Goal: Task Accomplishment & Management: Use online tool/utility

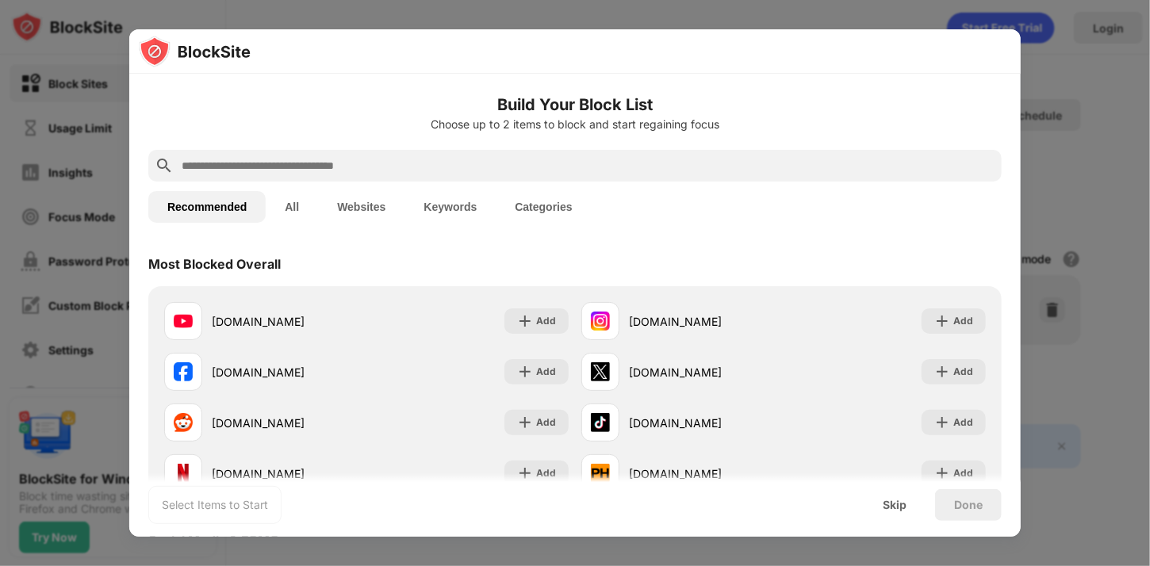
click at [540, 160] on input "text" at bounding box center [588, 165] width 816 height 19
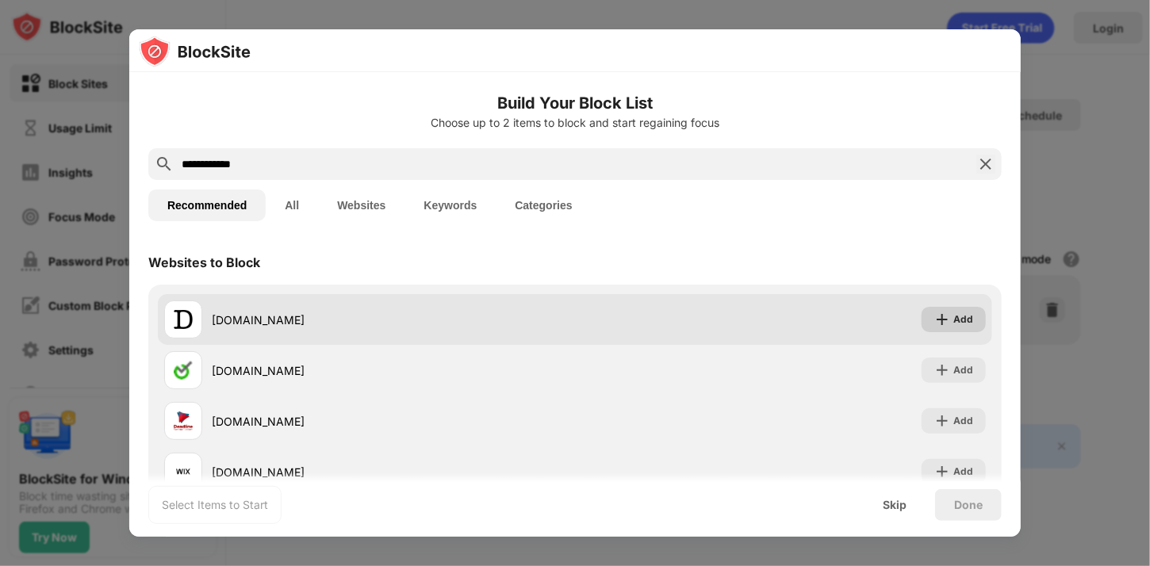
type input "**********"
click at [941, 323] on img at bounding box center [943, 320] width 16 height 16
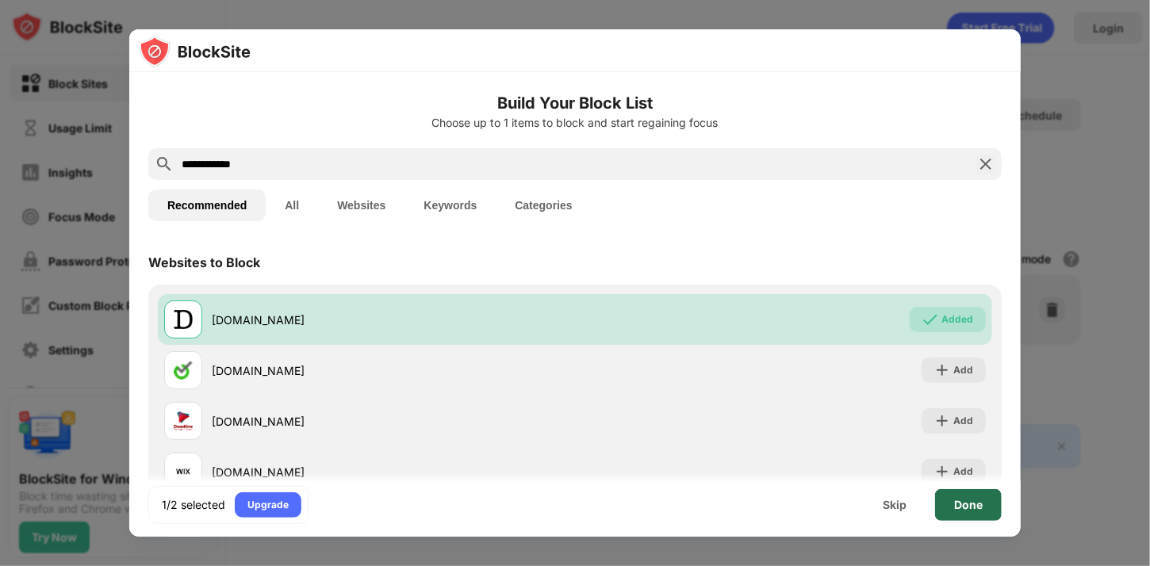
click at [971, 504] on div "Done" at bounding box center [968, 505] width 29 height 13
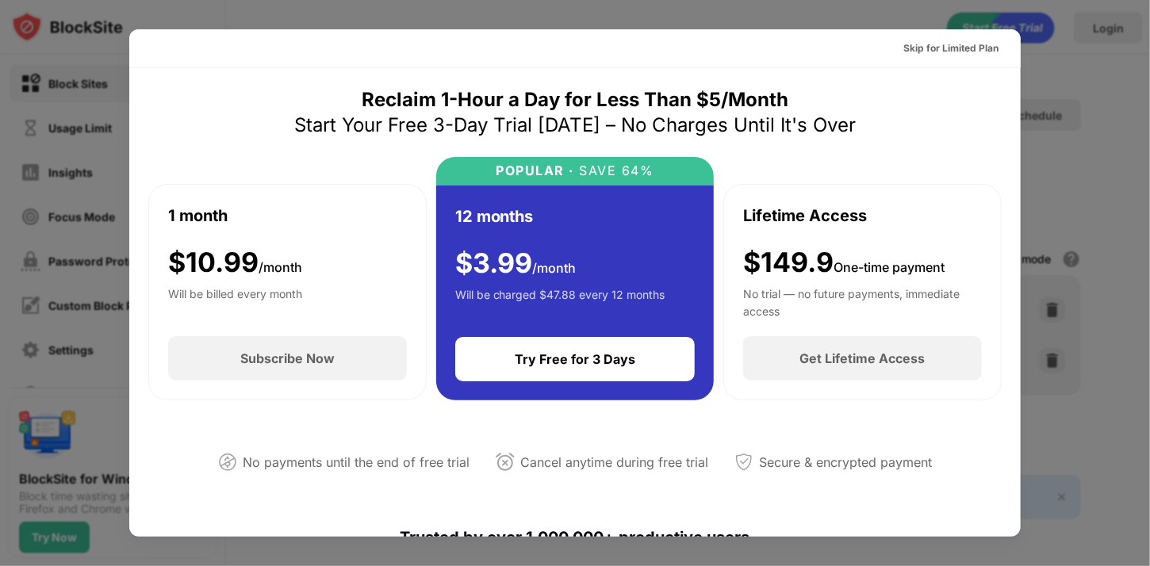
click at [962, 112] on div "Reclaim 1-Hour a Day for Less Than $5/Month Start Your Free 3-Day Trial [DATE] …" at bounding box center [575, 293] width 854 height 413
click at [985, 45] on div "Skip for Limited Plan" at bounding box center [951, 48] width 95 height 16
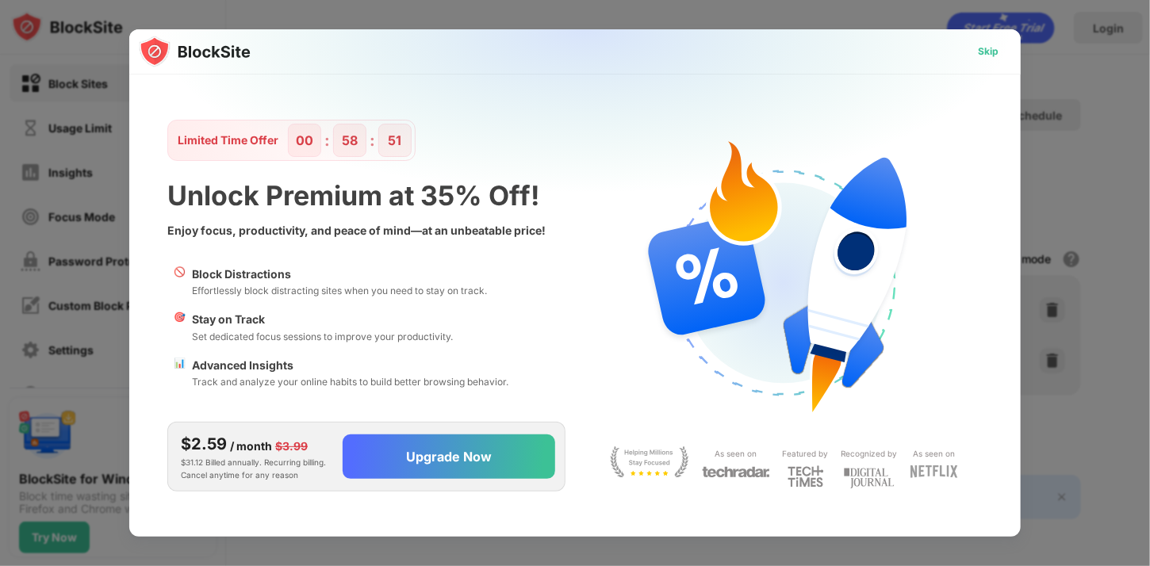
click at [986, 47] on div "Skip" at bounding box center [988, 52] width 21 height 16
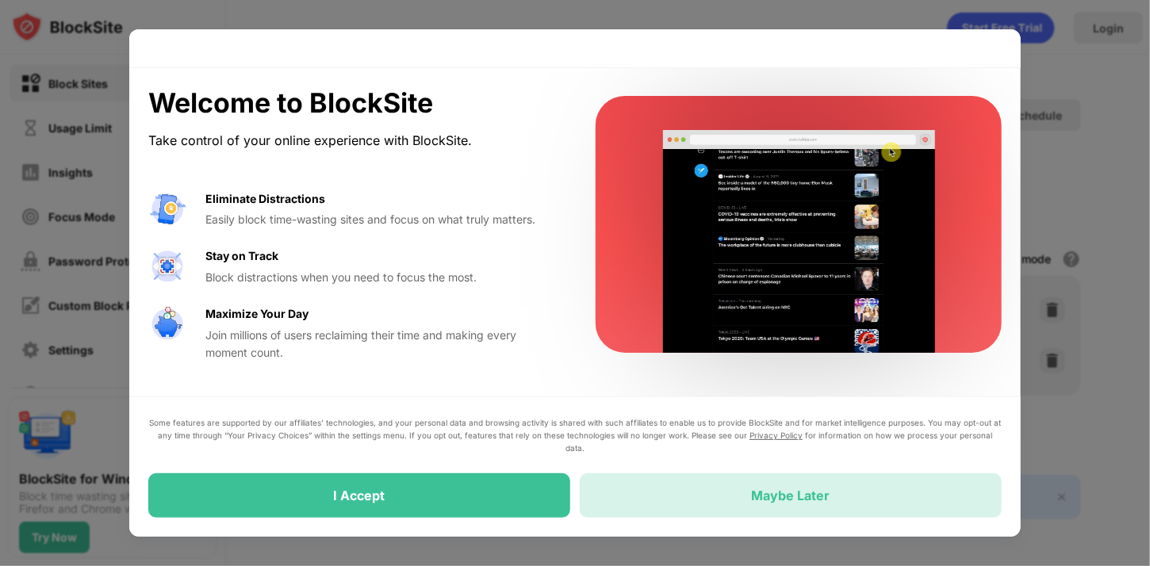
click at [683, 488] on div "Maybe Later" at bounding box center [791, 496] width 422 height 44
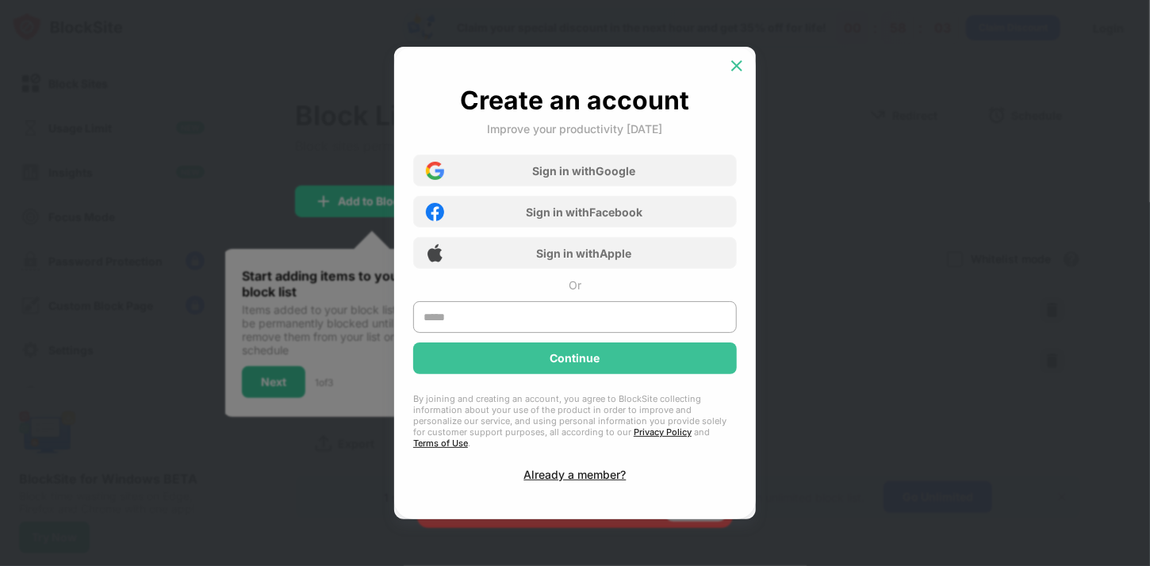
click at [733, 74] on img at bounding box center [737, 66] width 16 height 16
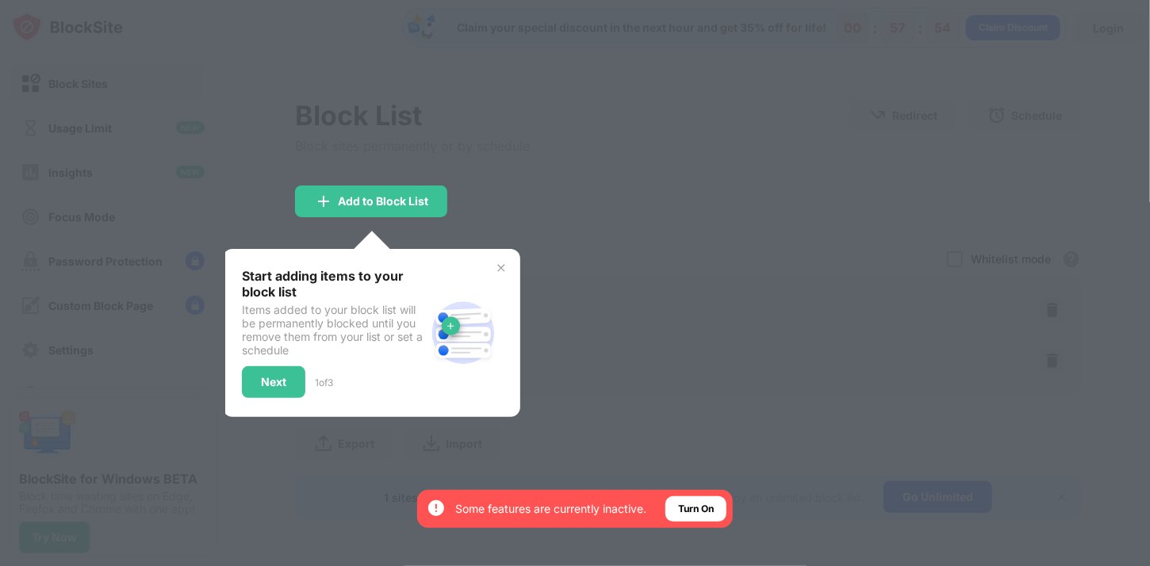
click at [501, 269] on img at bounding box center [501, 268] width 13 height 13
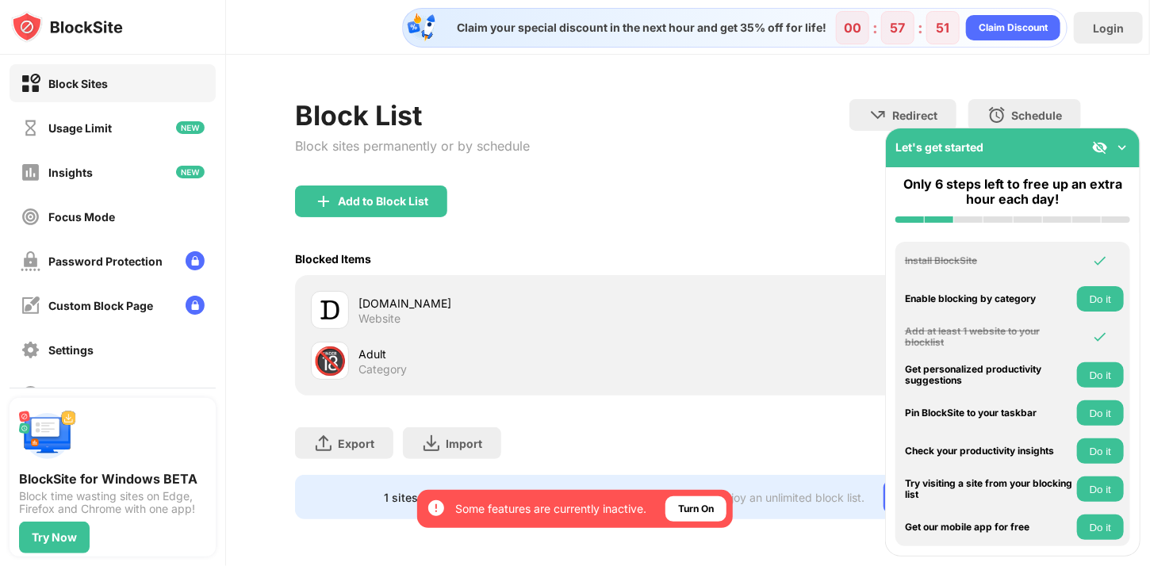
click at [639, 420] on div "Export Export Files (for websites items only) Import Import Files (for websites…" at bounding box center [688, 435] width 786 height 79
click at [1088, 409] on button "Do it" at bounding box center [1100, 413] width 47 height 25
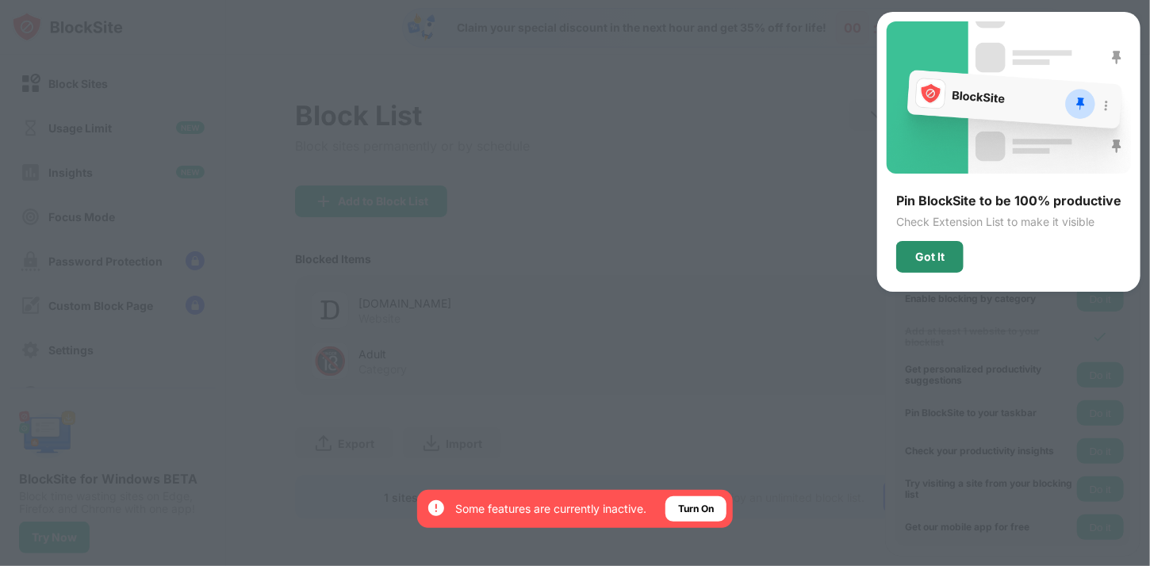
click at [923, 256] on div "Got It" at bounding box center [930, 257] width 29 height 13
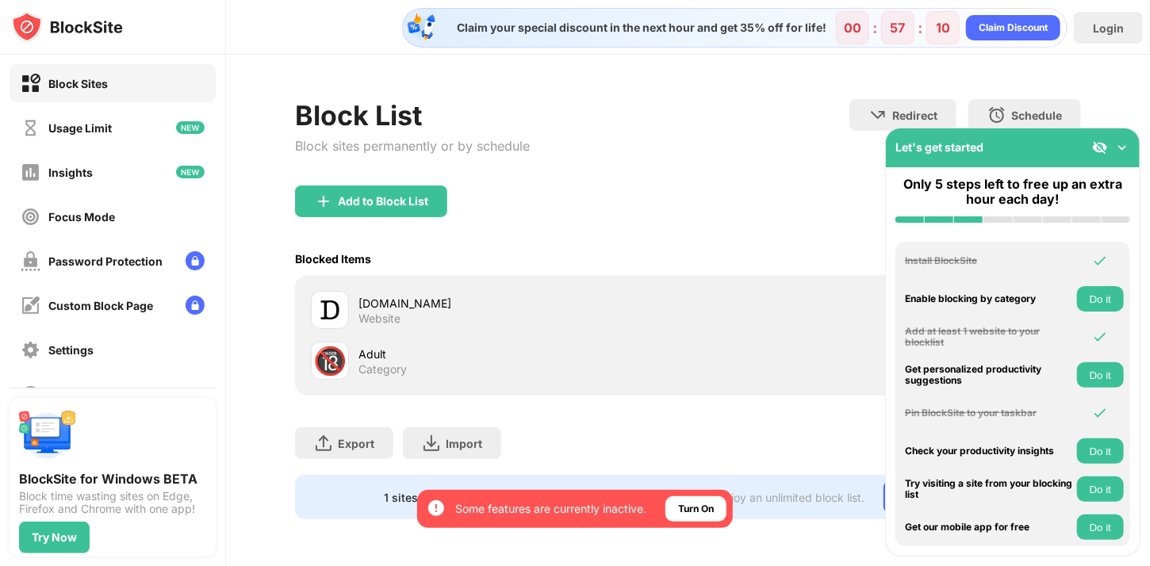
click at [820, 212] on div "Add to Block List" at bounding box center [688, 214] width 786 height 57
click at [795, 208] on div "Add to Block List" at bounding box center [688, 214] width 786 height 57
